Goal: Task Accomplishment & Management: Manage account settings

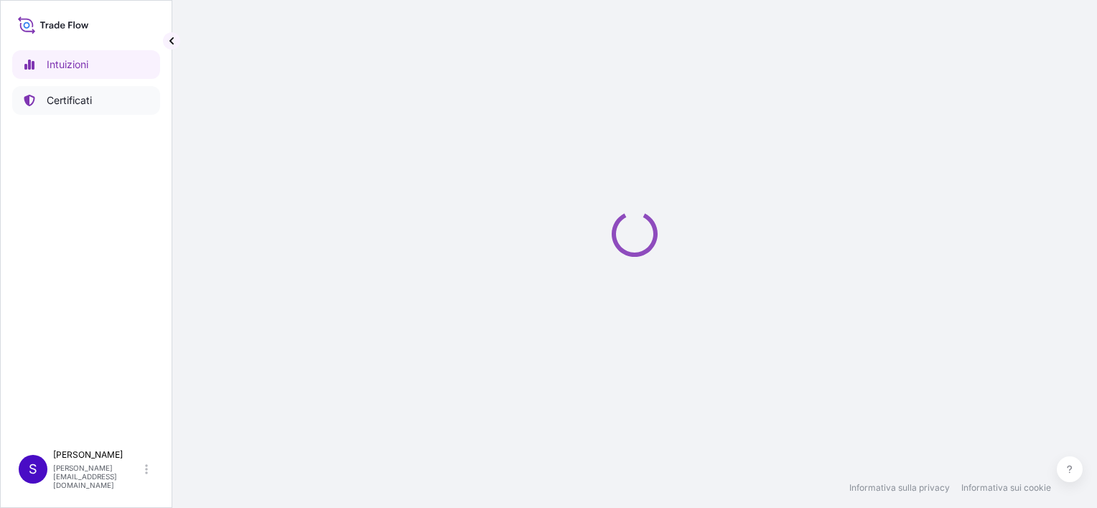
select select "2025"
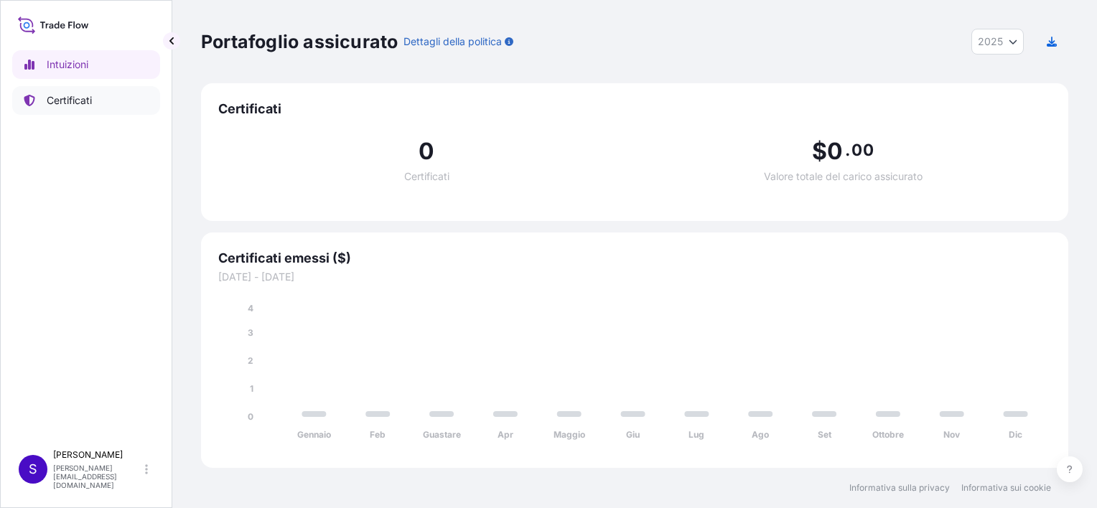
click at [83, 98] on p "Certificati" at bounding box center [69, 100] width 45 height 14
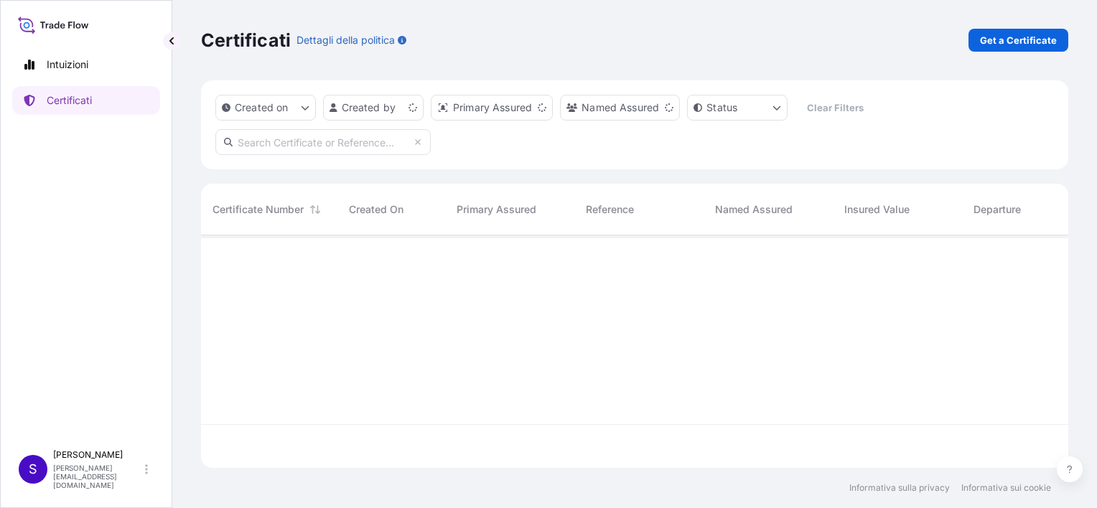
scroll to position [230, 856]
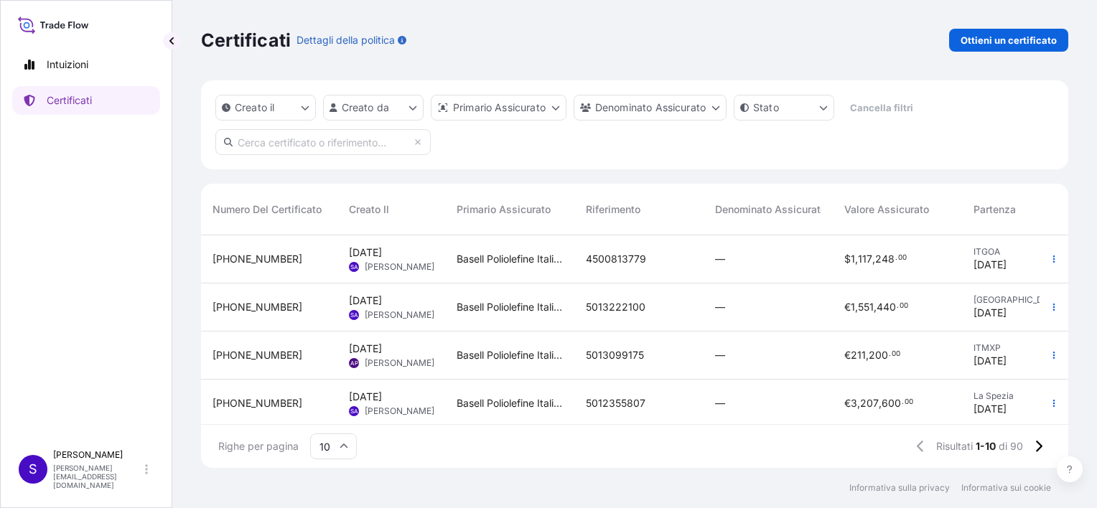
click at [383, 309] on span "[PERSON_NAME]" at bounding box center [400, 314] width 70 height 11
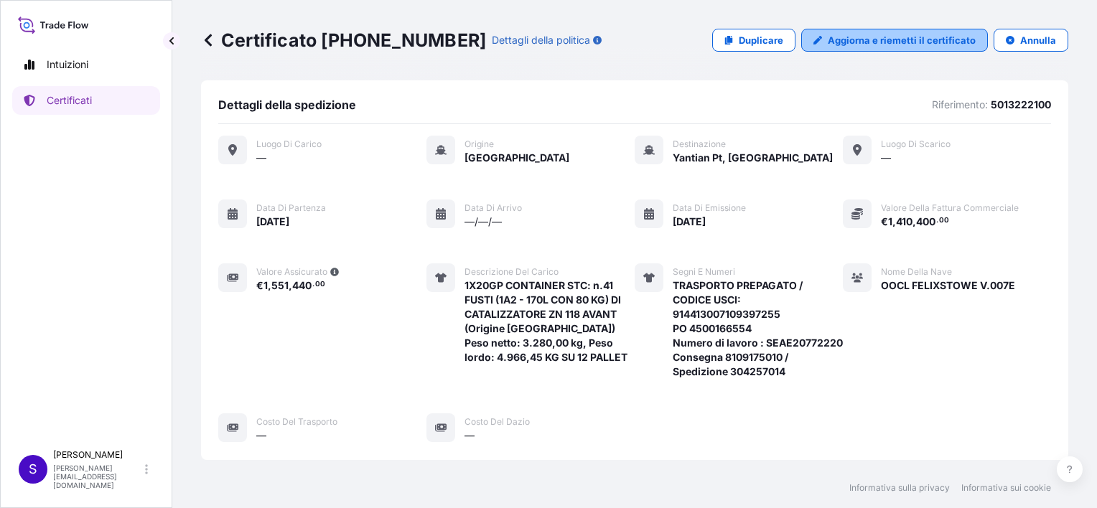
click at [923, 37] on p "Aggiorna e riemetti il certificato" at bounding box center [902, 40] width 148 height 14
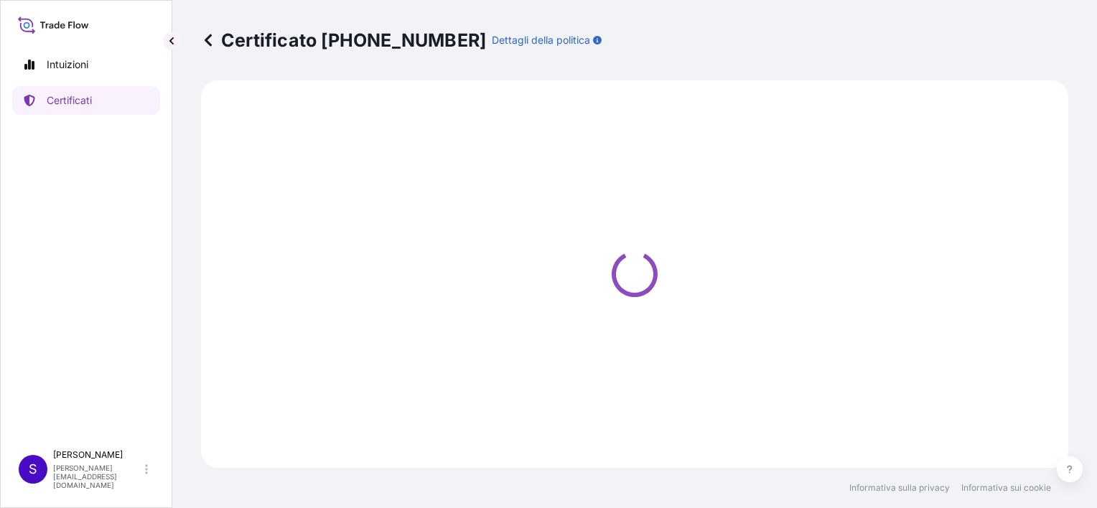
select select "Sea"
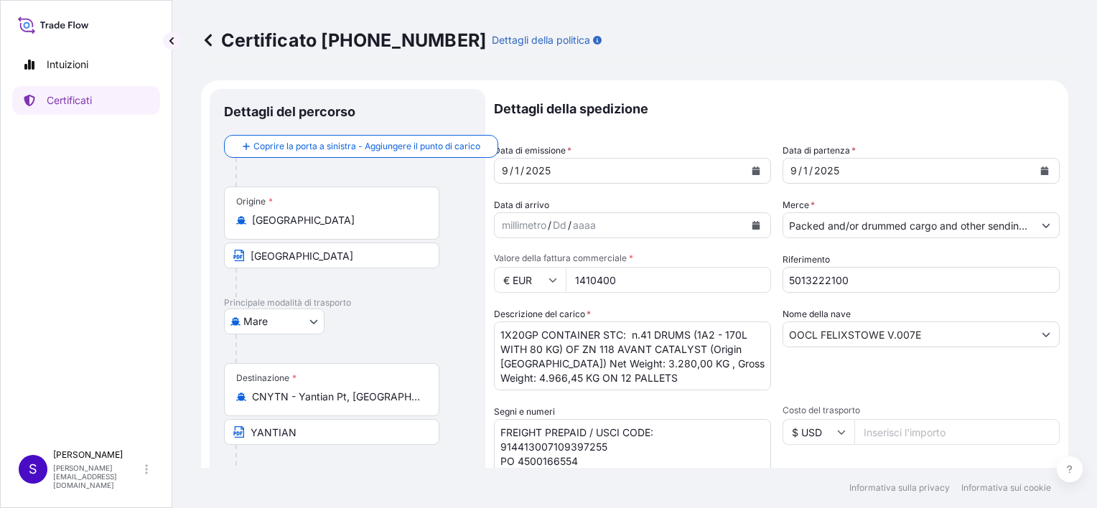
select select "32017"
click at [550, 281] on icon at bounding box center [552, 280] width 9 height 9
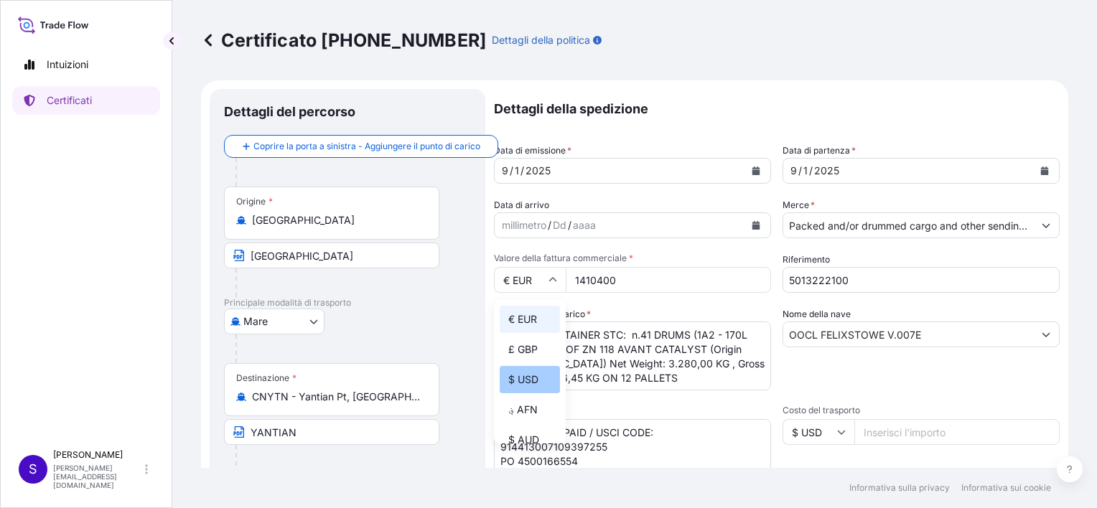
click at [532, 381] on div "$ USD" at bounding box center [530, 379] width 60 height 27
type input "$ USD"
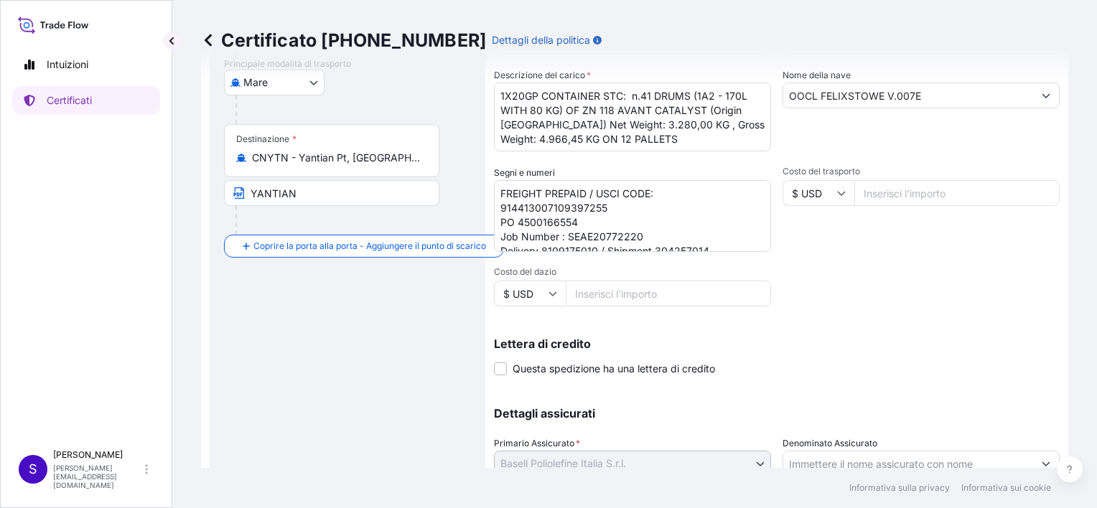
scroll to position [348, 0]
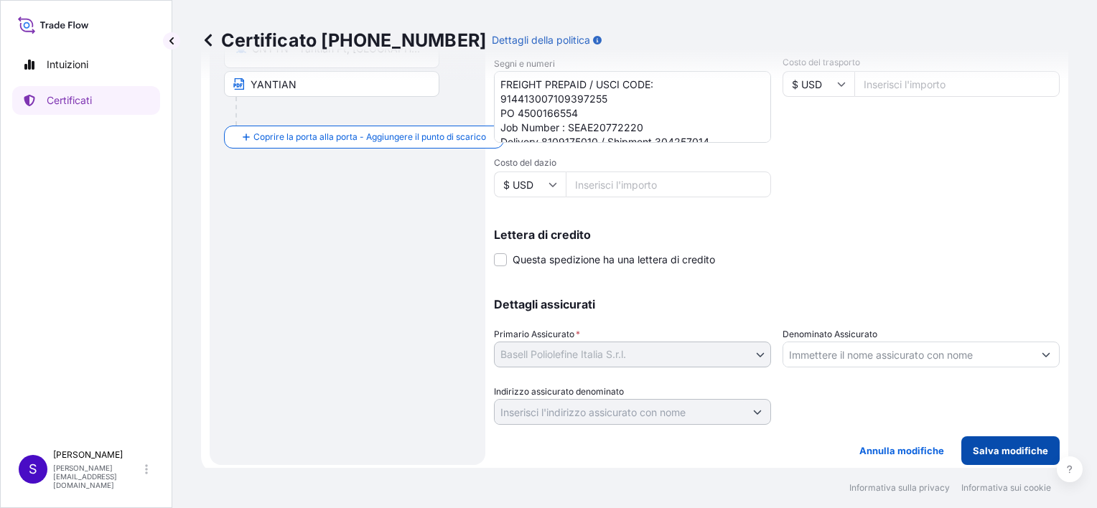
click at [1007, 444] on p "Salva modifiche" at bounding box center [1010, 451] width 75 height 14
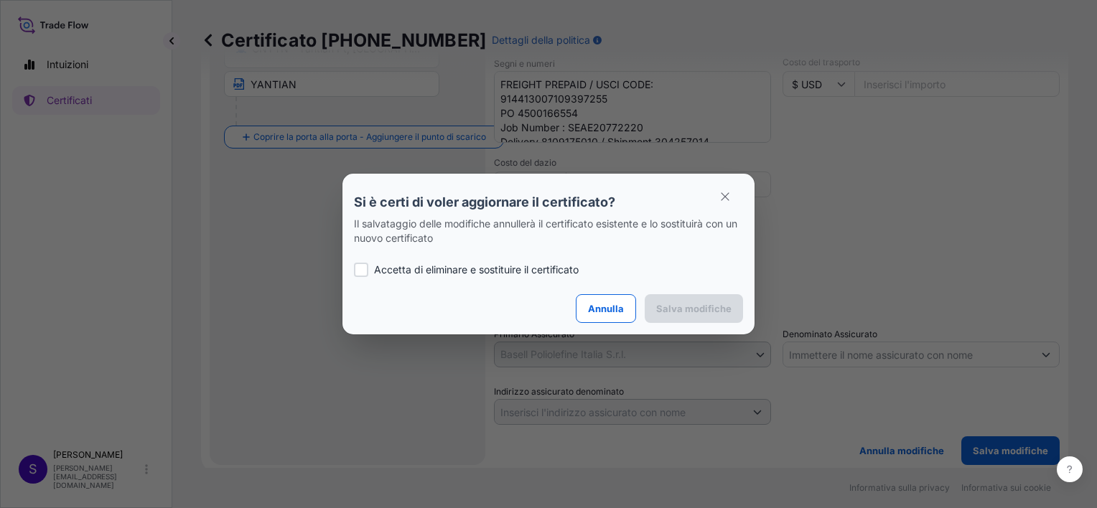
click at [470, 270] on p "Accetta di eliminare e sostituire il certificato" at bounding box center [476, 270] width 205 height 14
checkbox input "true"
click at [713, 304] on p "Salva modifiche" at bounding box center [693, 309] width 75 height 14
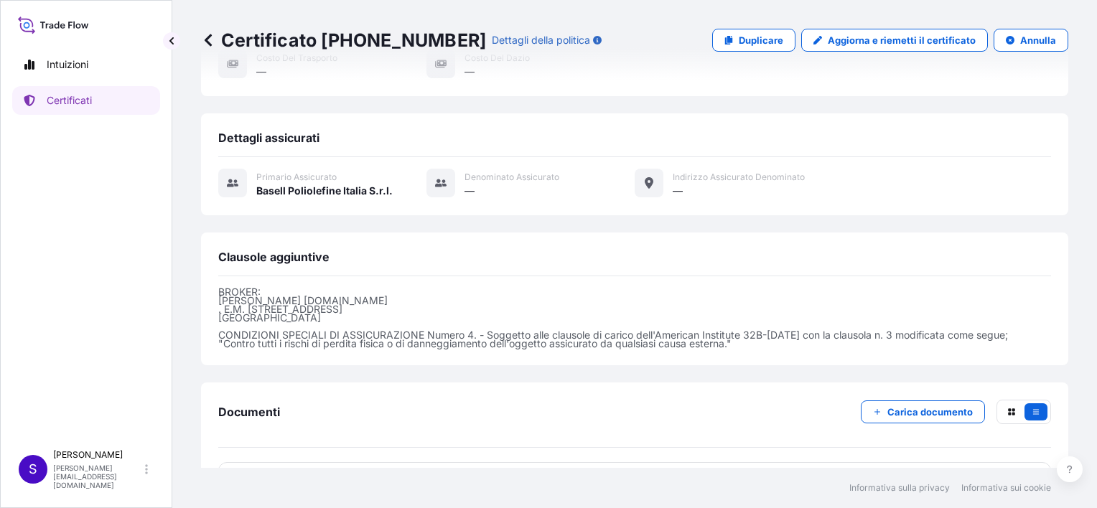
scroll to position [431, 0]
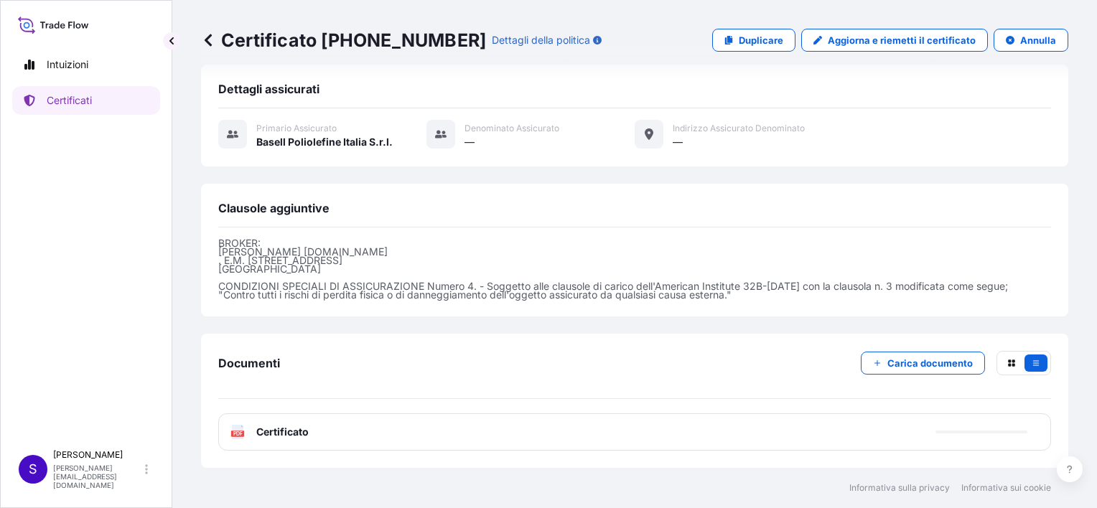
click at [235, 430] on icon at bounding box center [238, 432] width 12 height 14
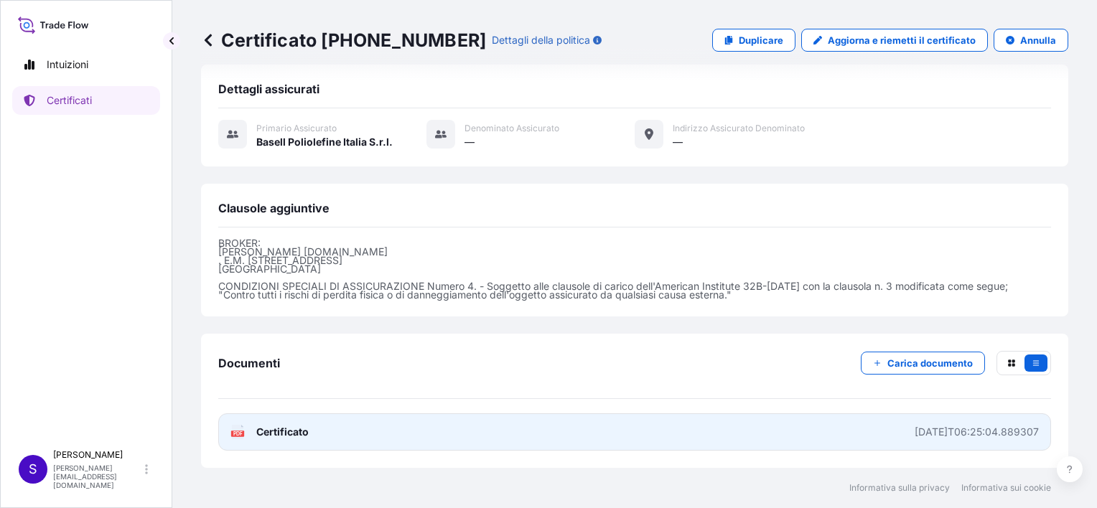
click at [241, 428] on icon at bounding box center [238, 432] width 12 height 14
